Goal: Find specific page/section: Find specific page/section

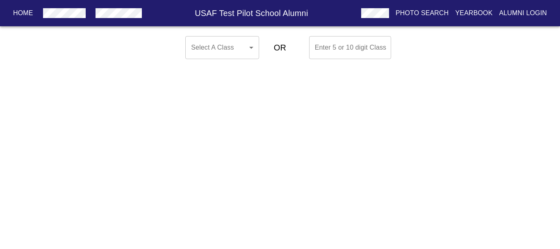
click at [222, 51] on body "Home USAF Test Pilot School Alumni Photo Search Yearbook Alumni Login Select A …" at bounding box center [280, 48] width 560 height 30
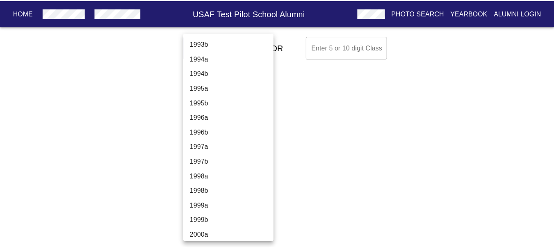
scroll to position [2008, 0]
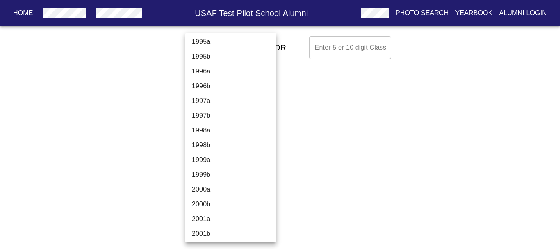
click at [228, 127] on li "1998a" at bounding box center [233, 130] width 97 height 15
type input "1998a"
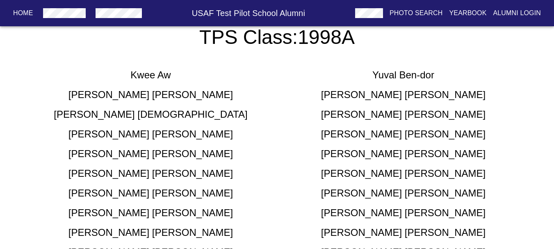
scroll to position [226, 0]
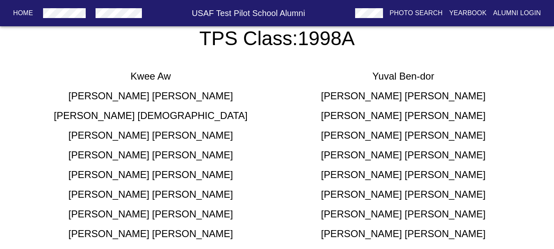
drag, startPoint x: 97, startPoint y: 147, endPoint x: 88, endPoint y: 151, distance: 9.9
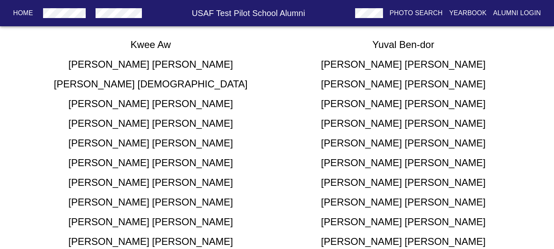
scroll to position [243, 0]
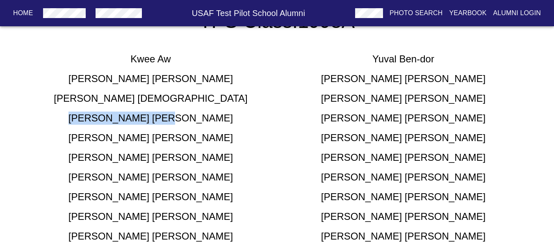
drag, startPoint x: 195, startPoint y: 121, endPoint x: 124, endPoint y: 122, distance: 70.5
click at [124, 122] on div "[PERSON_NAME]" at bounding box center [151, 117] width 252 height 13
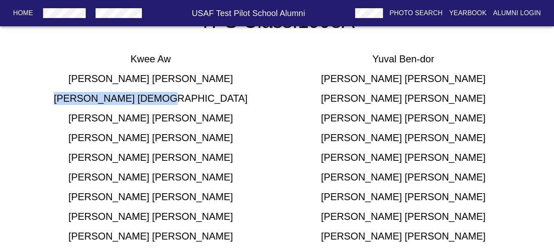
drag, startPoint x: 199, startPoint y: 96, endPoint x: 92, endPoint y: 98, distance: 107.0
click at [92, 98] on div "[PERSON_NAME]" at bounding box center [151, 98] width 252 height 13
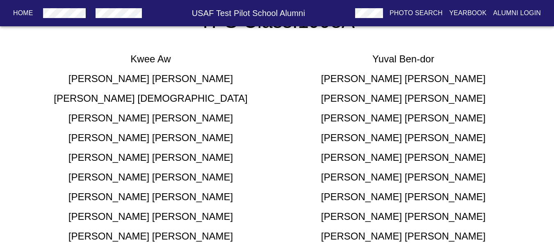
click at [187, 134] on div "[PERSON_NAME]" at bounding box center [151, 137] width 252 height 13
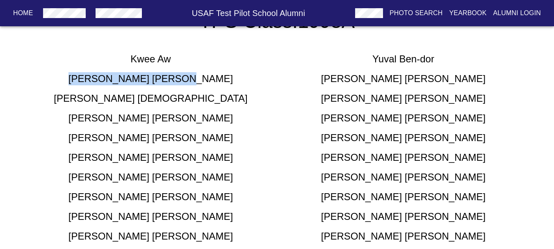
drag, startPoint x: 183, startPoint y: 79, endPoint x: 96, endPoint y: 80, distance: 86.5
click at [96, 80] on div "[PERSON_NAME]" at bounding box center [151, 78] width 252 height 13
copy h5 "[PERSON_NAME]"
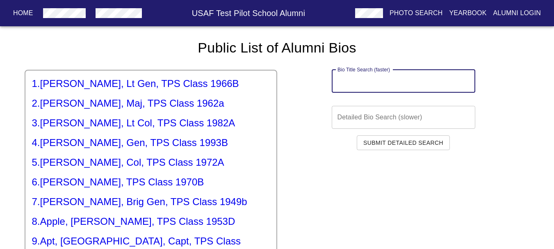
drag, startPoint x: 387, startPoint y: 82, endPoint x: 382, endPoint y: 82, distance: 5.3
click at [388, 82] on input "text" at bounding box center [403, 81] width 143 height 23
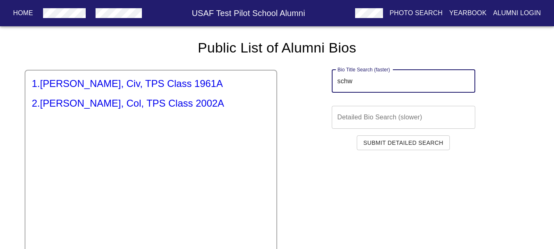
type input "schw"
click at [146, 107] on h5 "2 . [PERSON_NAME], Col, TPS Class 2002A" at bounding box center [151, 103] width 238 height 13
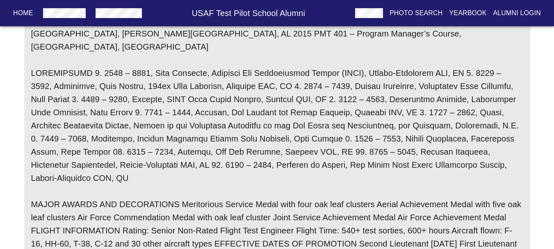
scroll to position [451, 0]
